Goal: Task Accomplishment & Management: Use online tool/utility

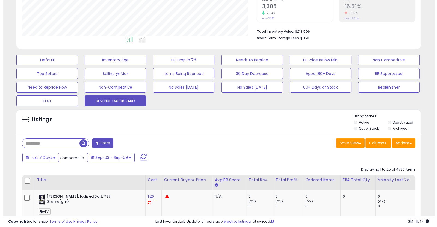
scroll to position [112, 234]
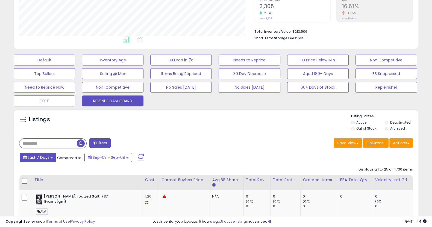
click at [29, 159] on span "Last 7 Days" at bounding box center [39, 157] width 22 height 5
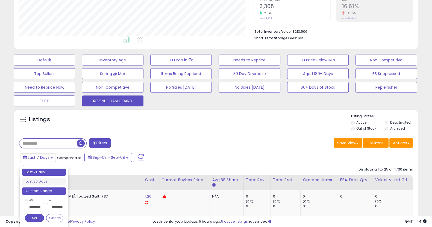
click at [36, 191] on li "Custom Range" at bounding box center [44, 191] width 44 height 7
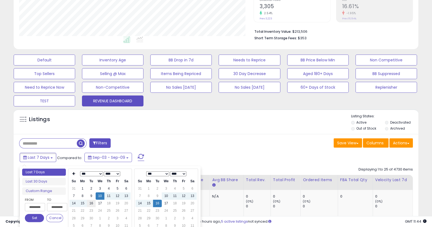
type input "**********"
click at [93, 203] on td "16" at bounding box center [91, 203] width 9 height 7
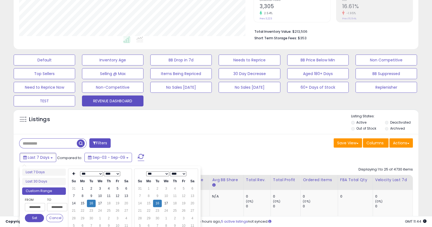
click at [38, 220] on button "Set" at bounding box center [34, 218] width 19 height 8
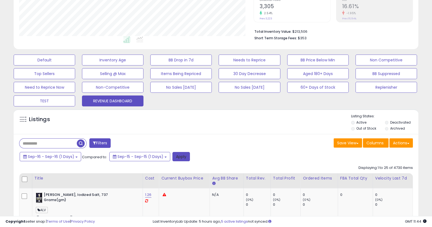
click at [176, 160] on button "Apply" at bounding box center [180, 156] width 17 height 9
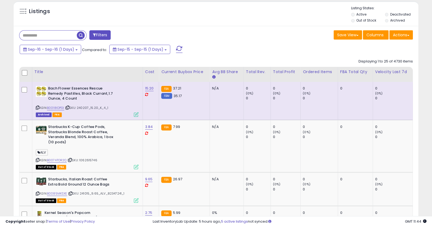
scroll to position [198, 0]
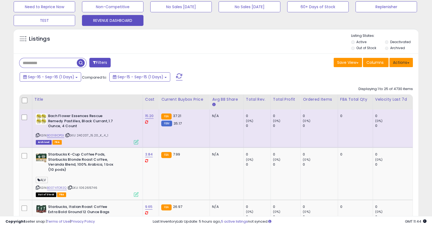
click at [391, 64] on button "Actions" at bounding box center [400, 62] width 23 height 9
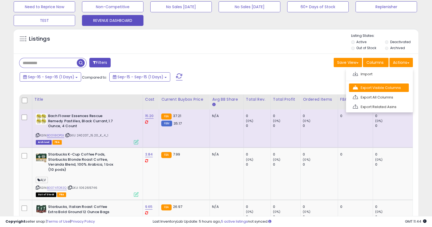
click at [382, 87] on link "Export Visible Columns" at bounding box center [379, 88] width 60 height 8
